Goal: Book appointment/travel/reservation

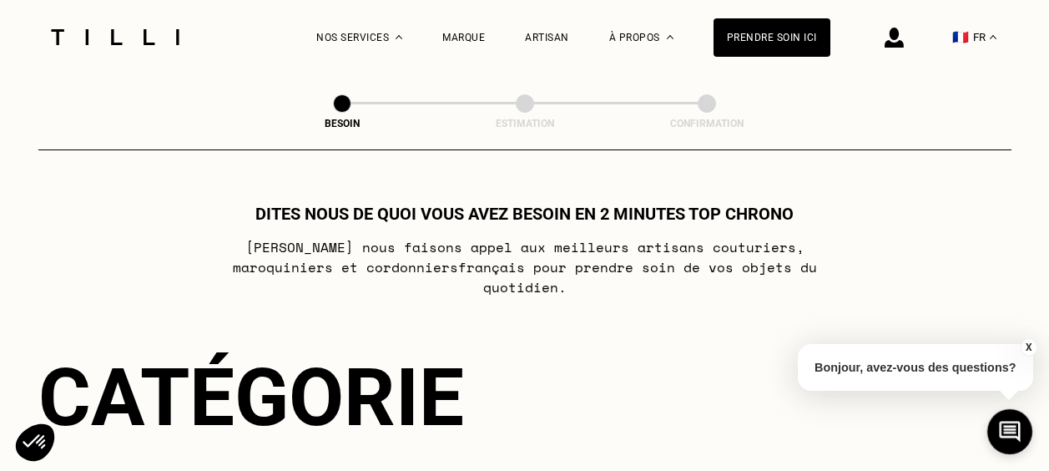
select select "FR"
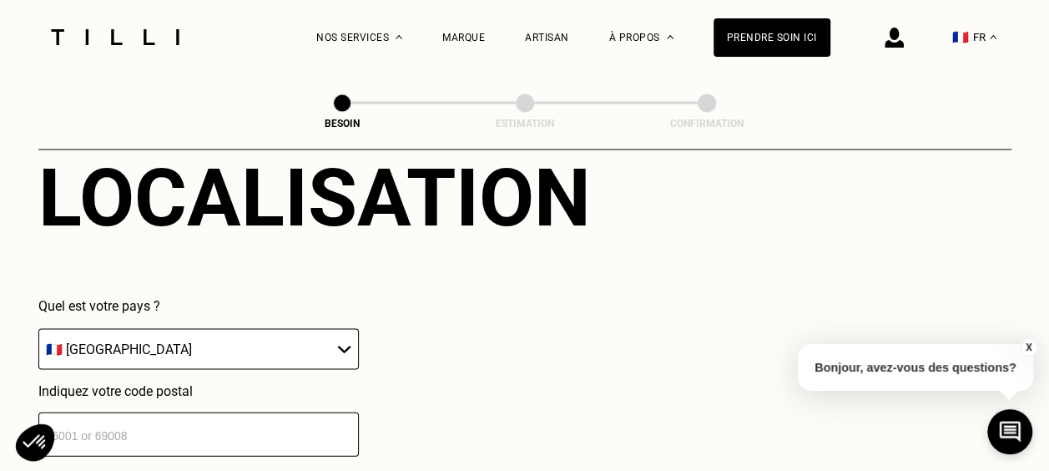
scroll to position [1619, 0]
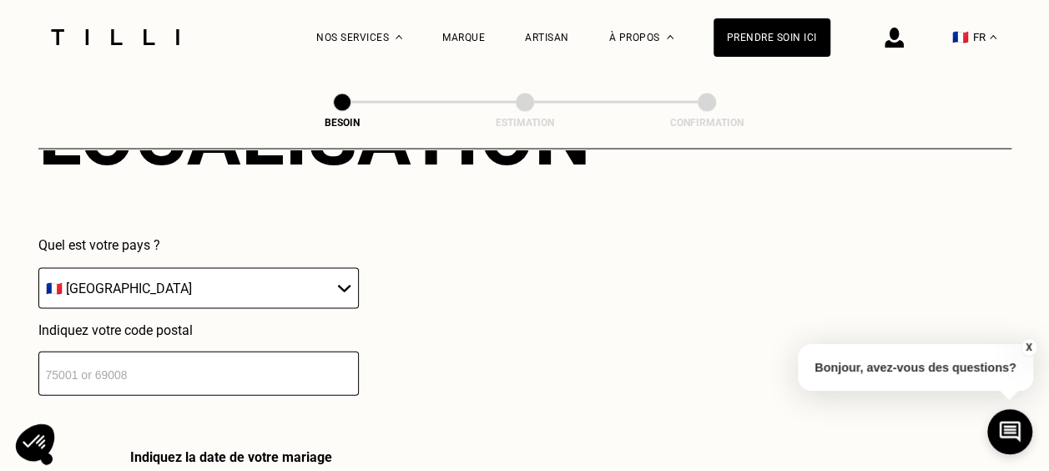
click at [110, 364] on input "number" at bounding box center [198, 373] width 320 height 44
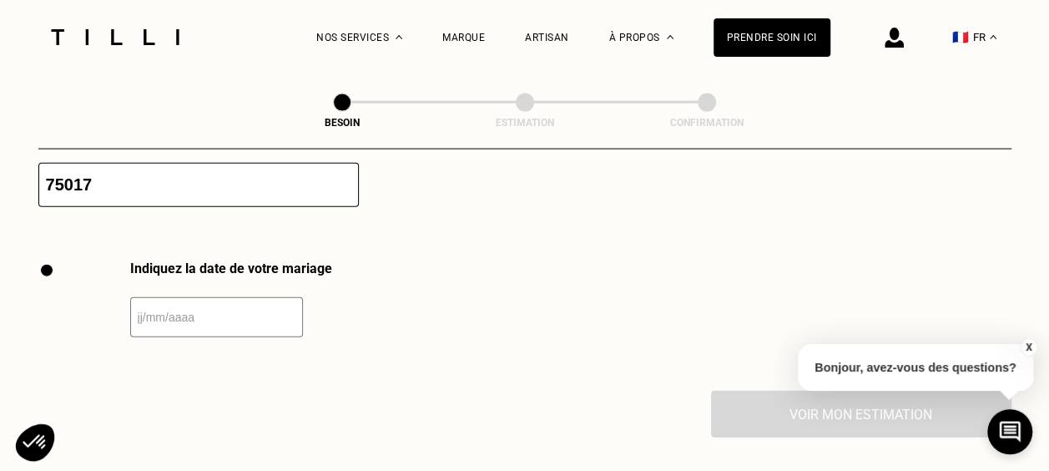
scroll to position [1866, 0]
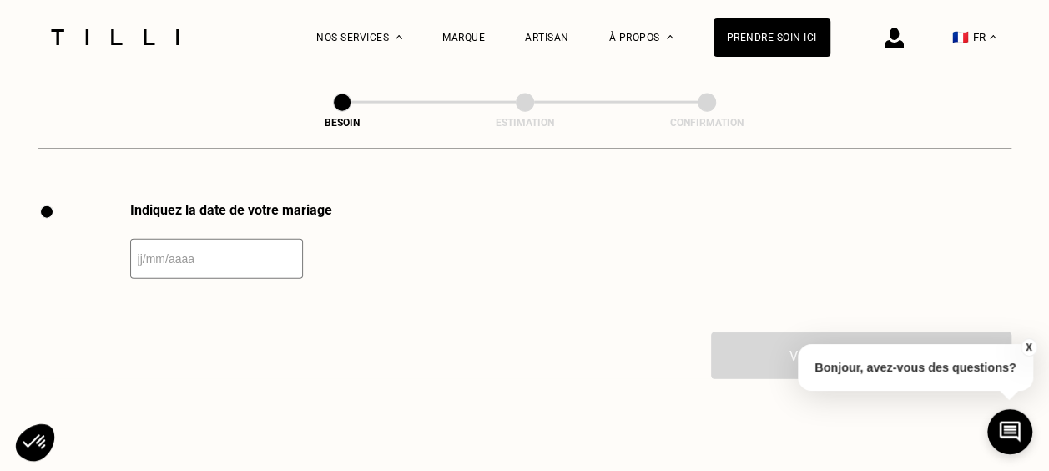
type input "75017"
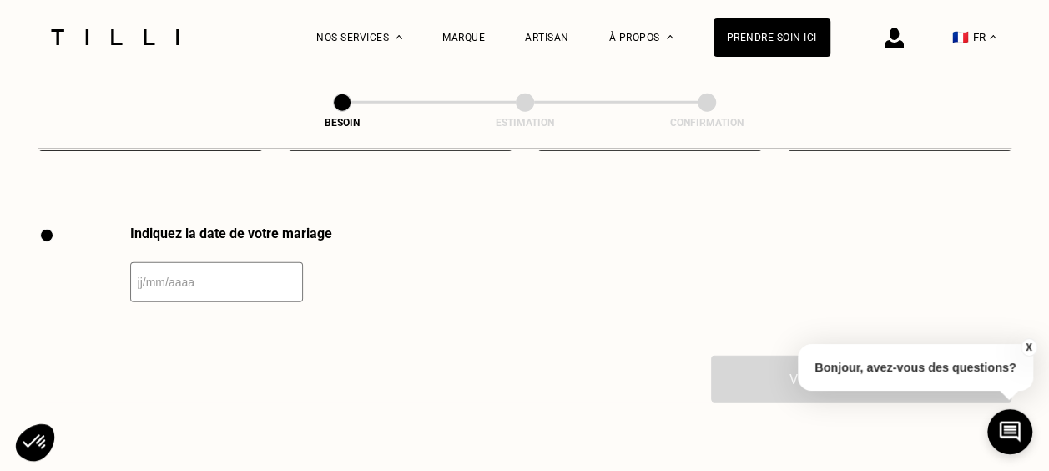
scroll to position [2283, 0]
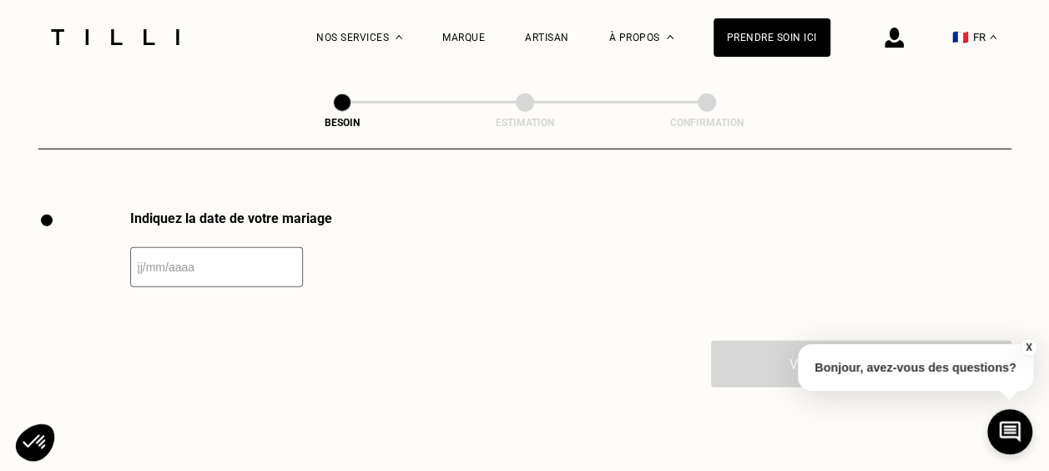
click at [179, 260] on input "text" at bounding box center [216, 267] width 173 height 40
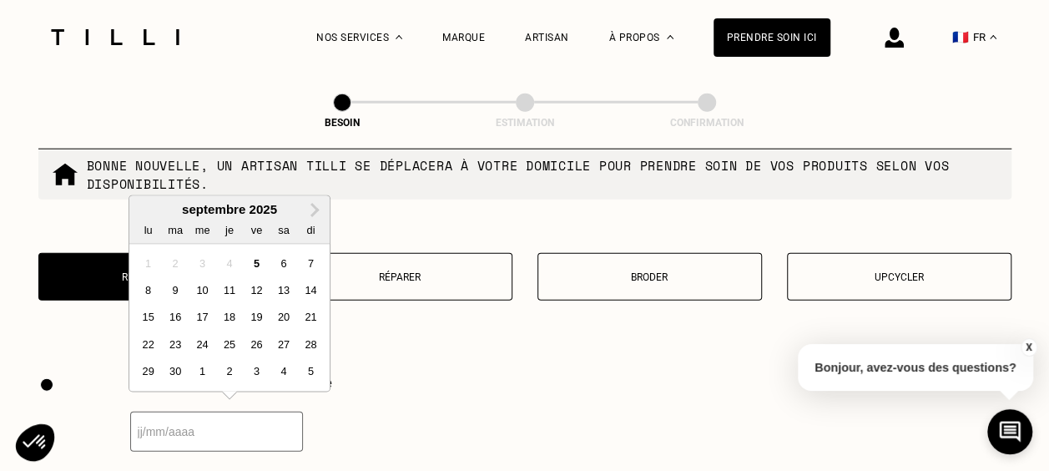
scroll to position [2116, 0]
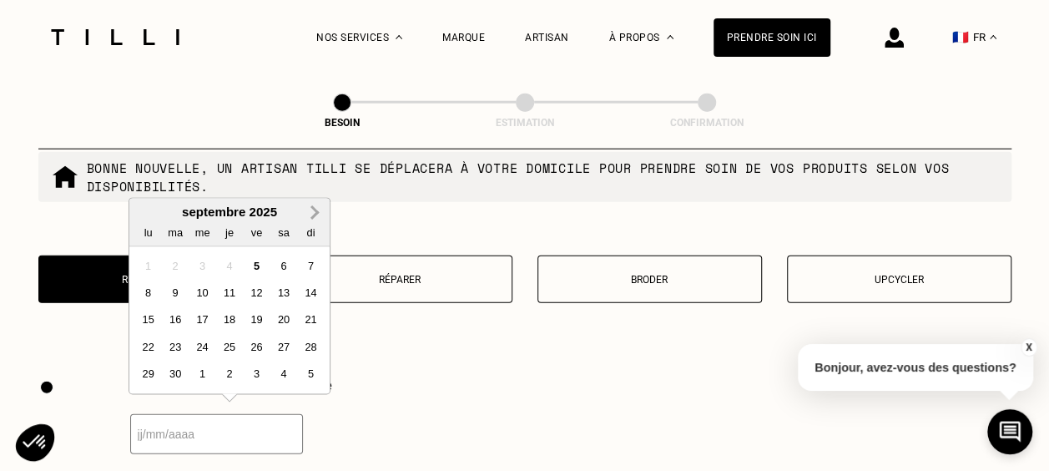
click at [313, 214] on span "Next Month" at bounding box center [313, 213] width 0 height 20
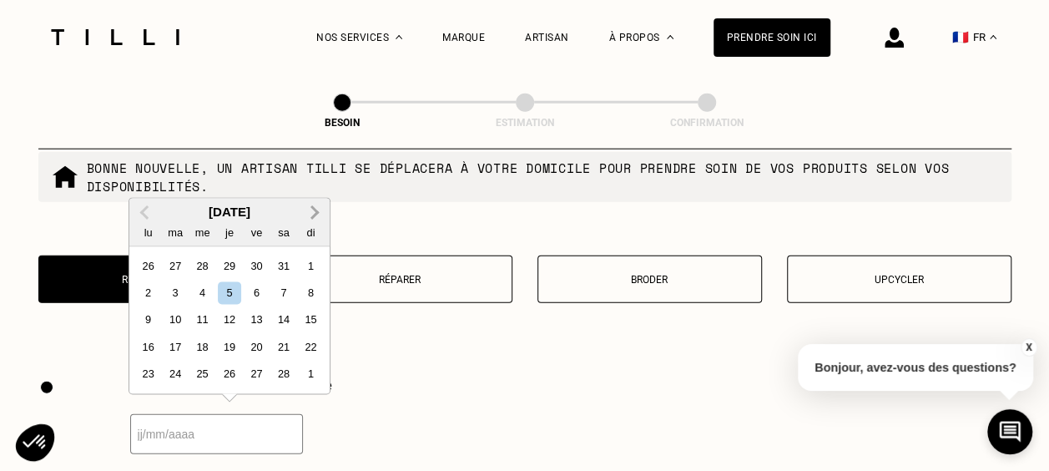
click at [313, 214] on span "Next Month" at bounding box center [313, 213] width 0 height 20
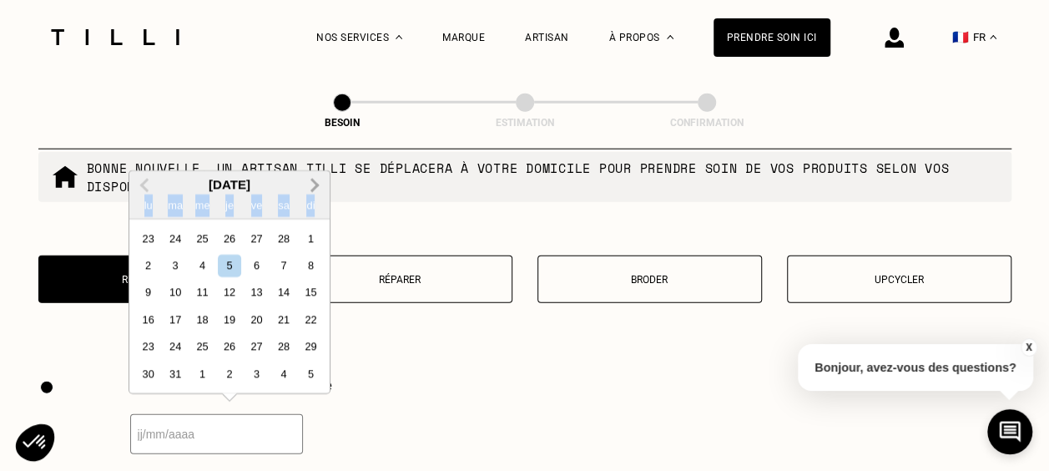
click at [312, 214] on div "di" at bounding box center [311, 205] width 23 height 23
drag, startPoint x: 312, startPoint y: 214, endPoint x: 315, endPoint y: 184, distance: 30.2
click at [313, 184] on span "Next Month" at bounding box center [313, 185] width 0 height 20
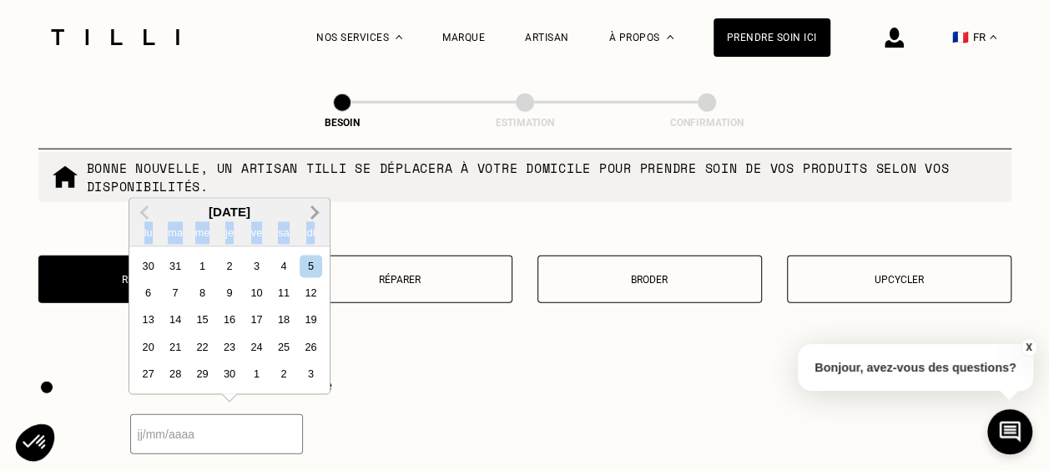
click at [319, 207] on button "Next Month" at bounding box center [314, 213] width 27 height 27
click at [280, 315] on div "20" at bounding box center [283, 320] width 23 height 23
type input "[DATE]"
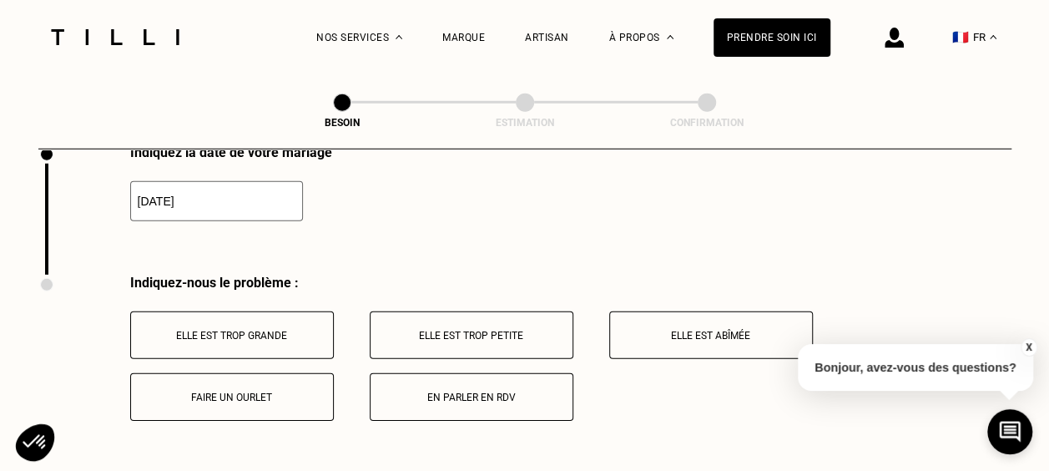
scroll to position [2367, 0]
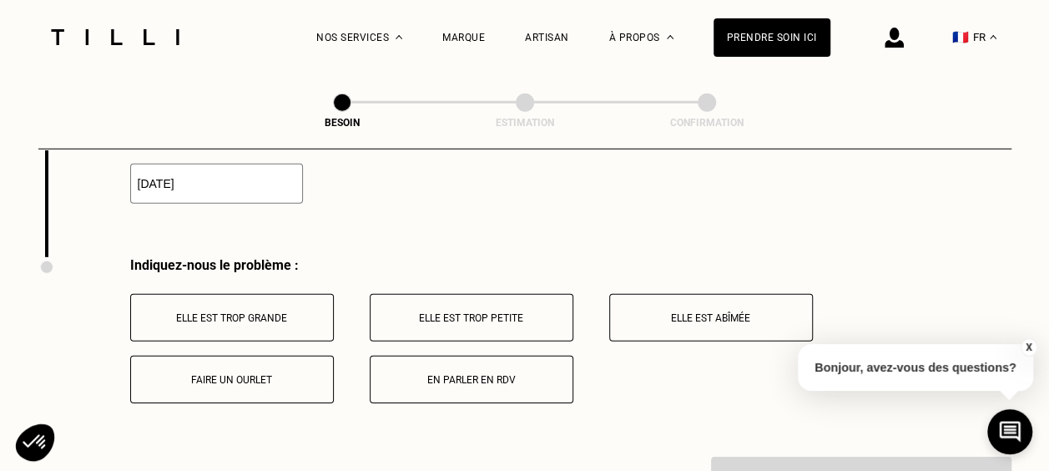
click at [267, 298] on button "Elle est trop grande" at bounding box center [232, 318] width 204 height 48
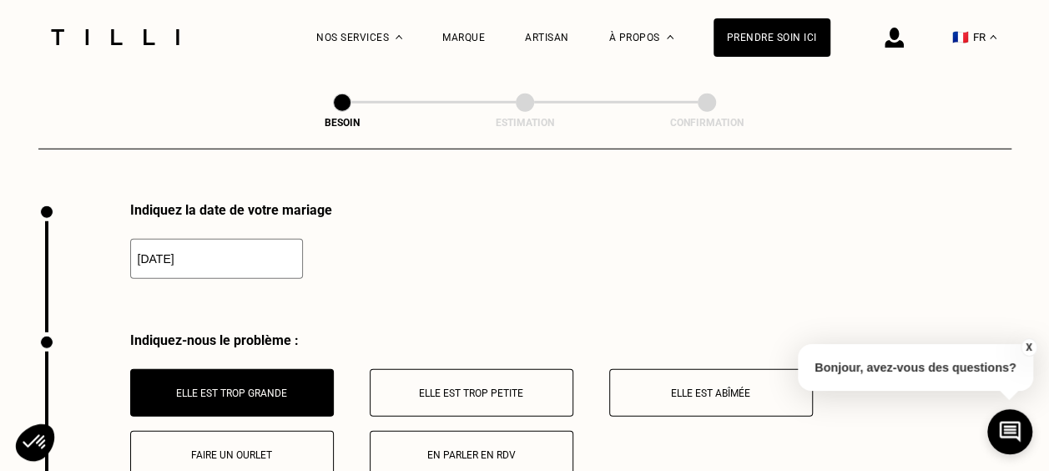
scroll to position [2375, 0]
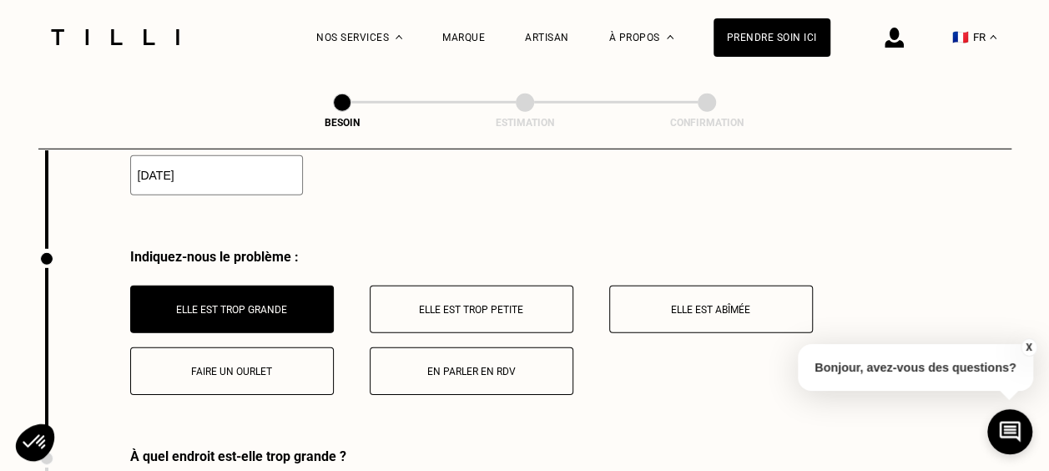
click at [508, 366] on button "En parler en RDV" at bounding box center [472, 371] width 204 height 48
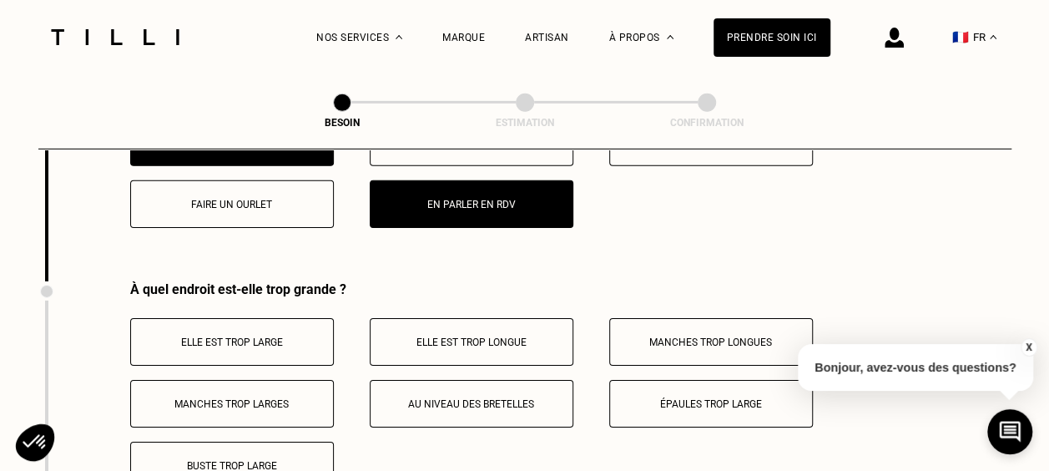
scroll to position [2625, 0]
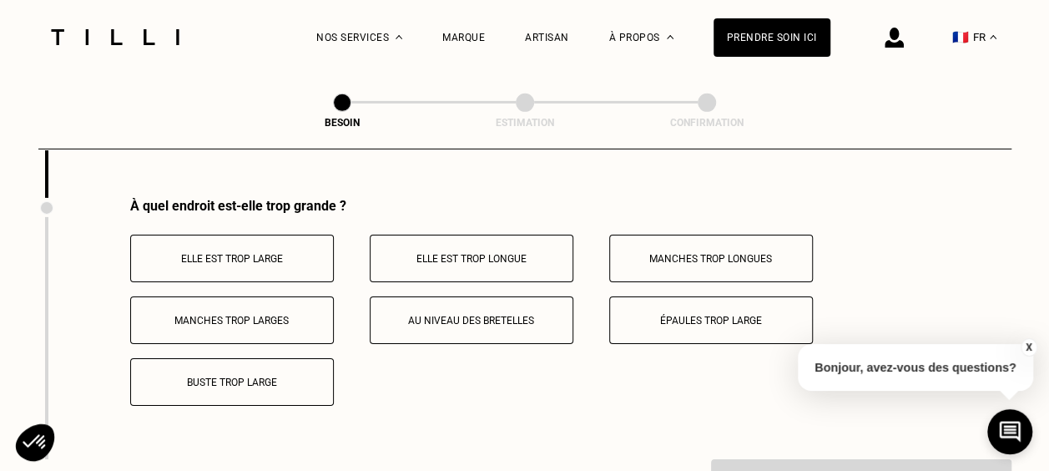
click at [267, 253] on p "Elle est trop large" at bounding box center [231, 259] width 185 height 12
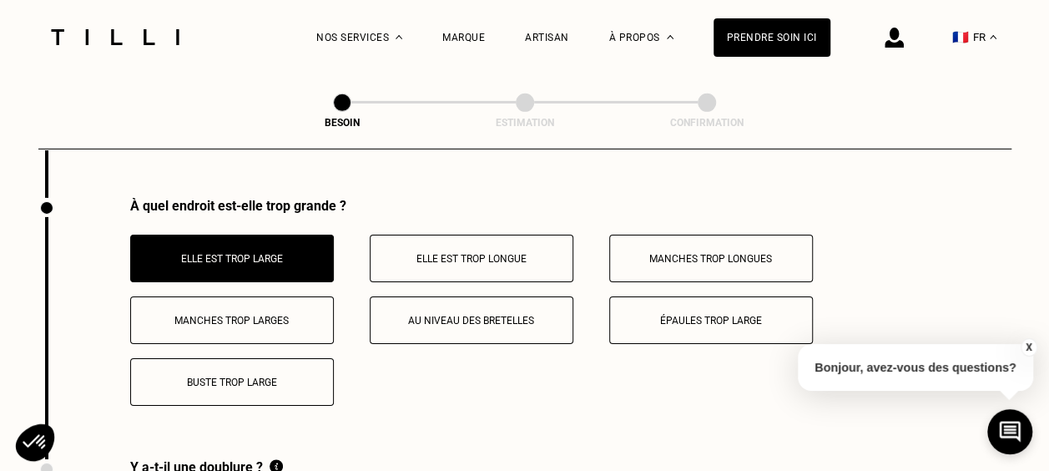
click at [524, 258] on button "Elle est trop longue" at bounding box center [472, 258] width 204 height 48
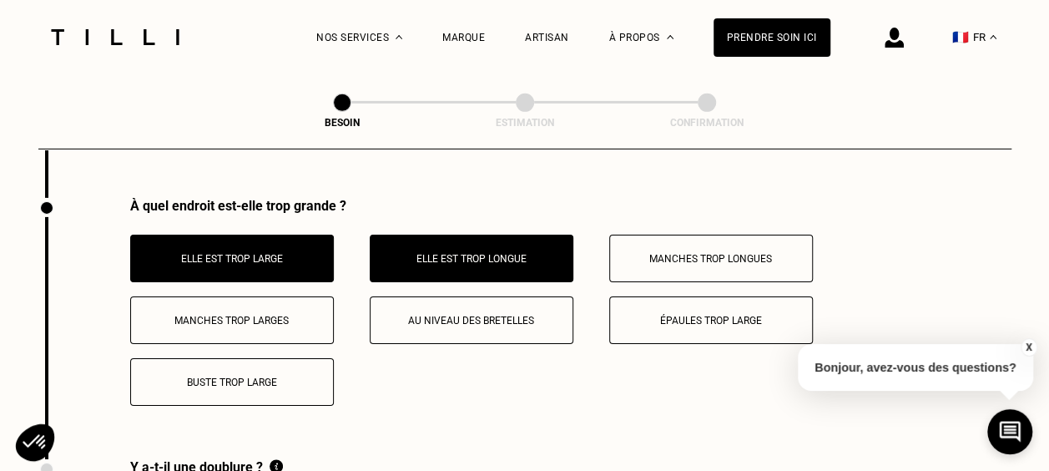
click at [456, 325] on button "Au niveau des bretelles" at bounding box center [472, 320] width 204 height 48
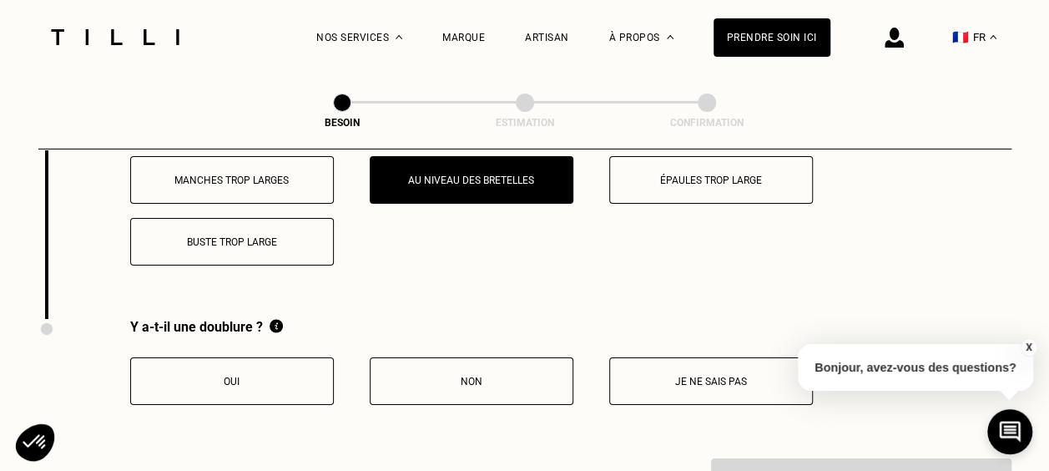
scroll to position [2792, 0]
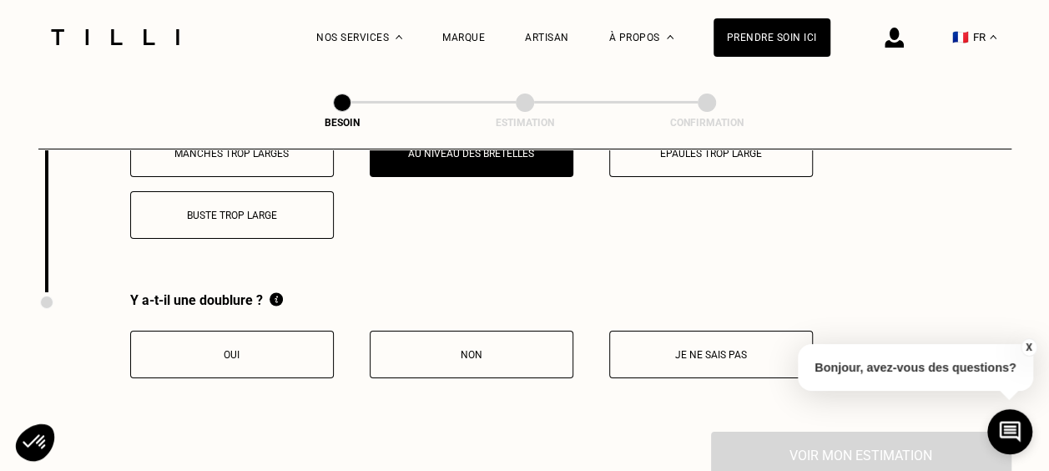
click at [707, 360] on button "Je ne sais pas" at bounding box center [711, 354] width 204 height 48
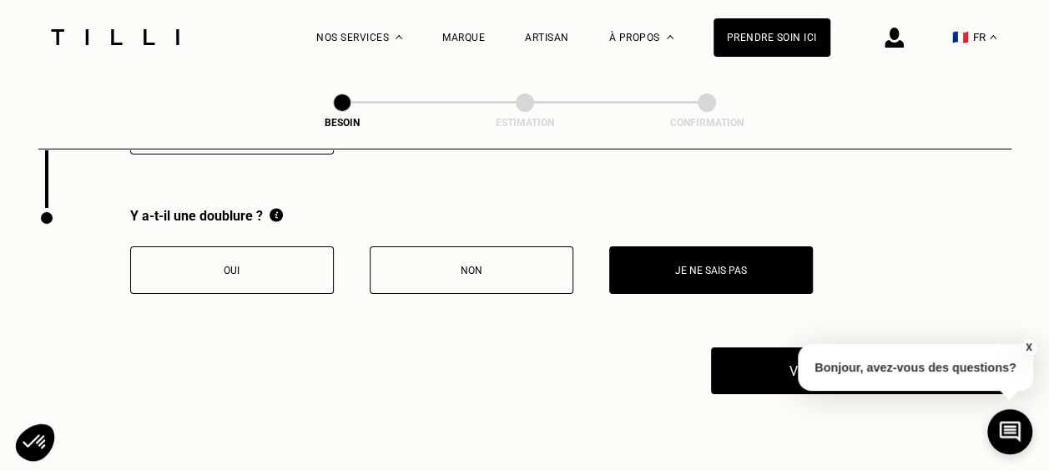
scroll to position [2959, 0]
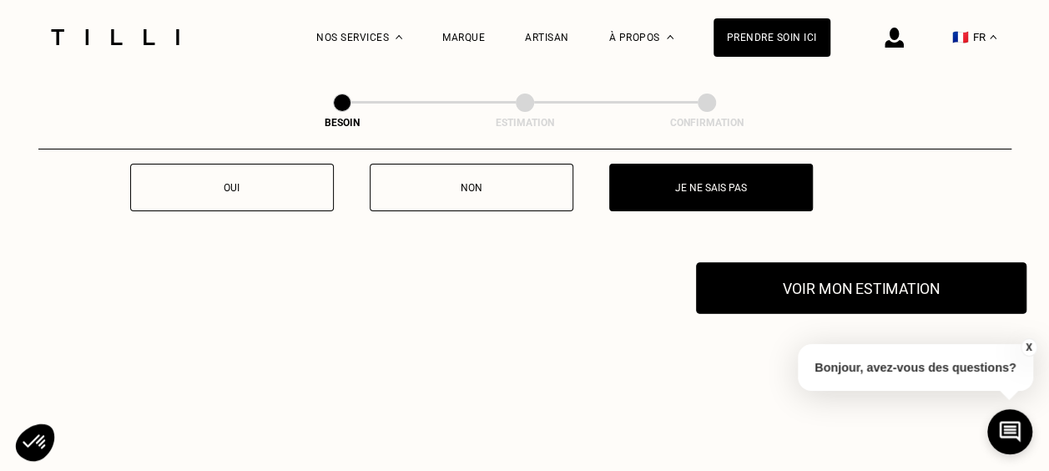
click at [873, 274] on button "Voir mon estimation" at bounding box center [861, 288] width 330 height 52
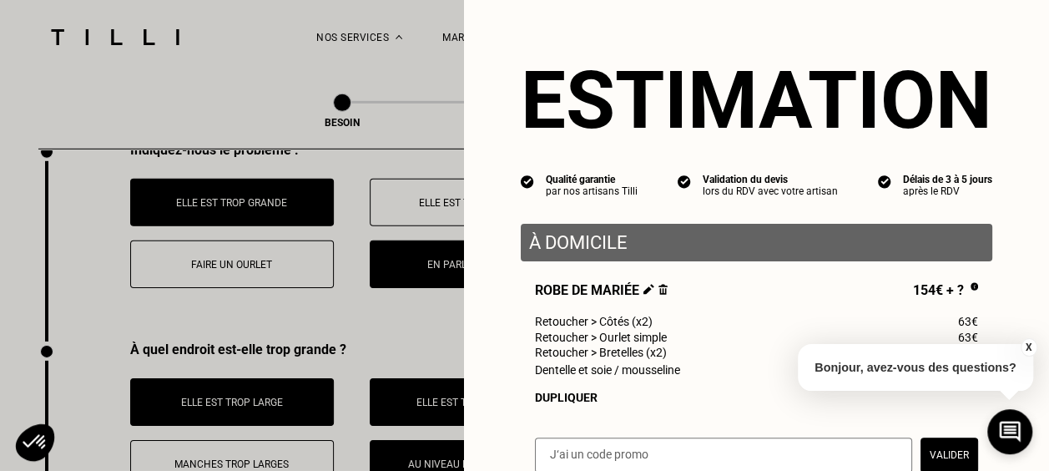
scroll to position [2458, 0]
